Goal: Task Accomplishment & Management: Use online tool/utility

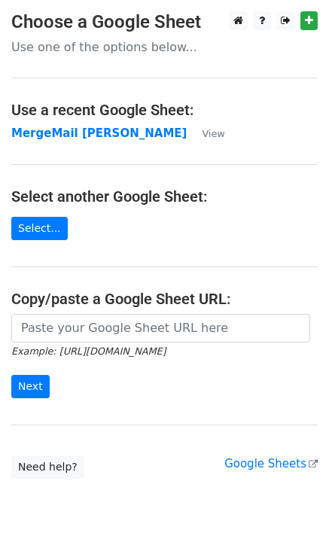
click at [88, 131] on strong "MergeMail [PERSON_NAME]" at bounding box center [98, 133] width 175 height 14
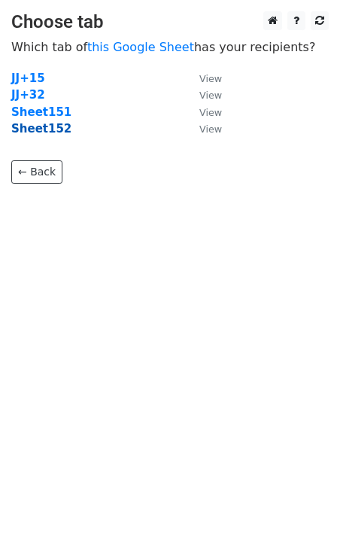
click at [47, 134] on strong "Sheet152" at bounding box center [41, 129] width 60 height 14
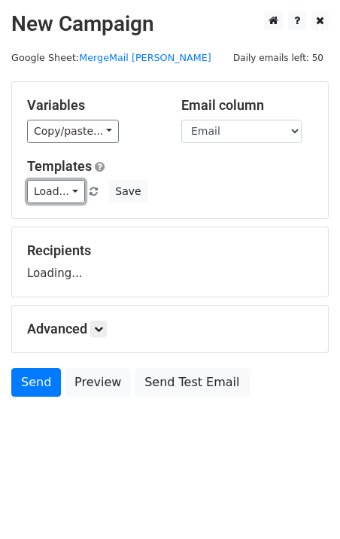
click at [50, 188] on link "Load..." at bounding box center [56, 191] width 58 height 23
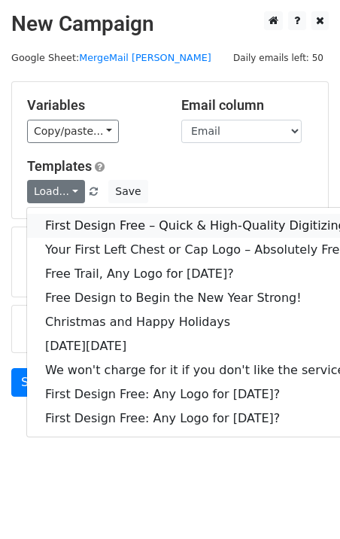
click at [94, 216] on link "First Design Free – Quick & High-Quality Digitizing!" at bounding box center [198, 226] width 342 height 24
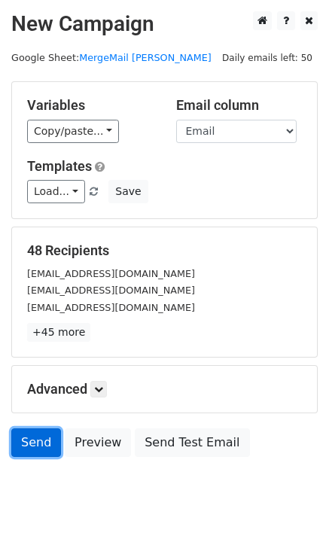
click at [23, 435] on link "Send" at bounding box center [36, 442] width 50 height 29
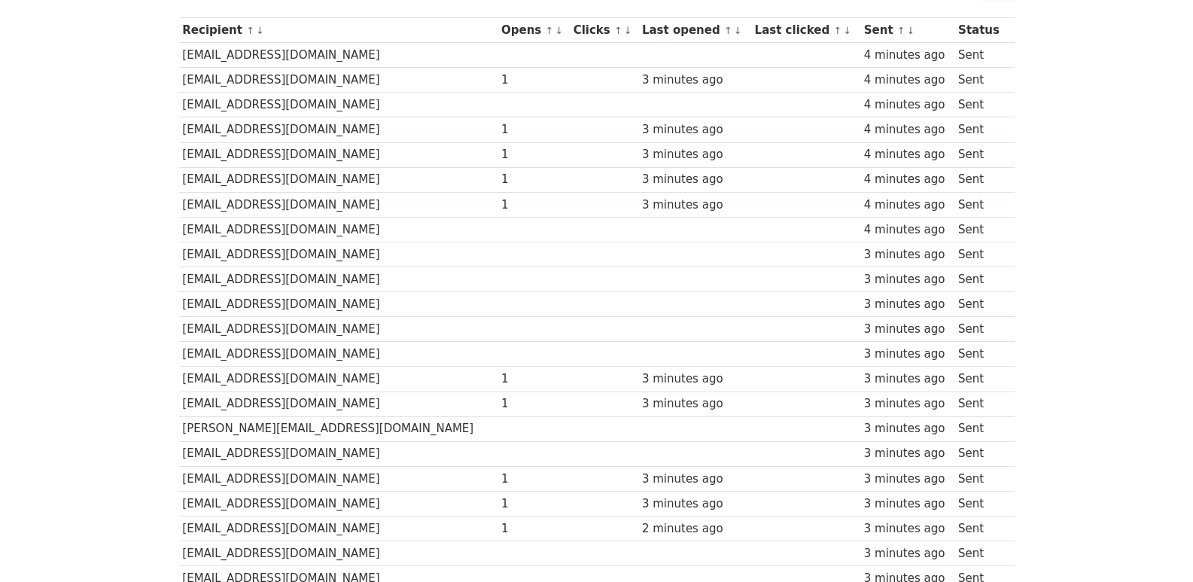
scroll to position [998, 0]
